Goal: Task Accomplishment & Management: Manage account settings

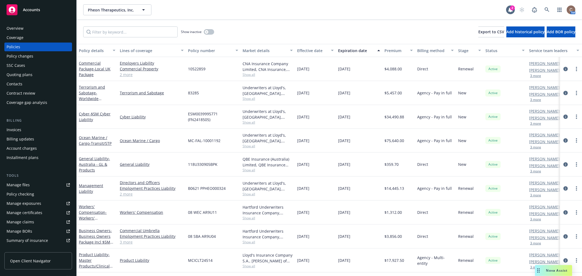
drag, startPoint x: 0, startPoint y: 0, endPoint x: 47, endPoint y: 10, distance: 47.9
click at [52, 8] on div "Accounts" at bounding box center [38, 9] width 63 height 11
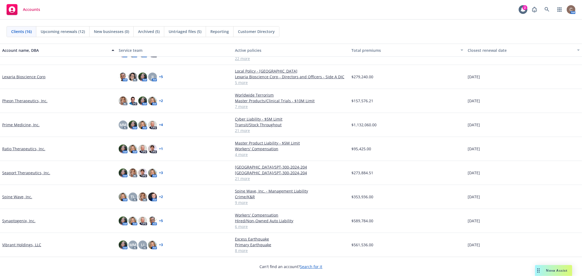
scroll to position [171, 0]
click at [9, 243] on link "Vibrant Holdings, LLC" at bounding box center [21, 245] width 39 height 6
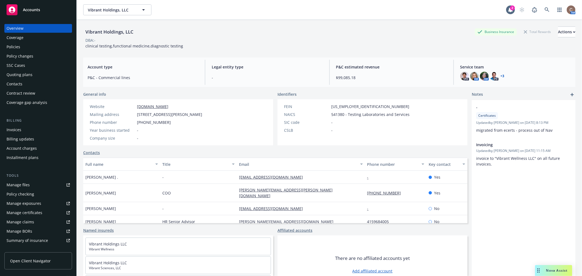
click at [23, 49] on div "Policies" at bounding box center [38, 47] width 63 height 9
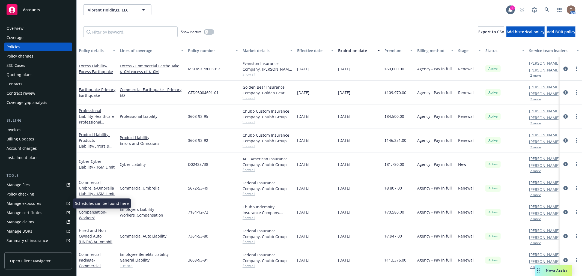
click at [25, 216] on div "Manage certificates" at bounding box center [25, 213] width 36 height 9
click at [48, 4] on div "Accounts" at bounding box center [38, 9] width 63 height 11
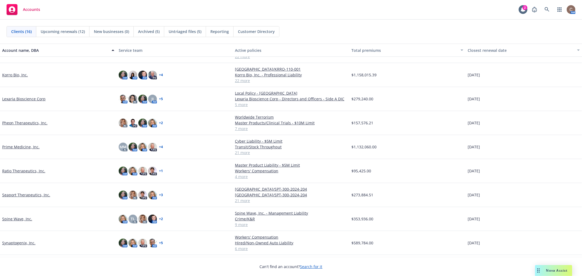
scroll to position [171, 0]
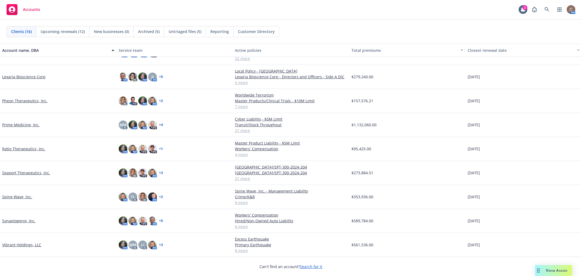
click at [26, 100] on link "Pheon Therapeutics, Inc." at bounding box center [24, 101] width 45 height 6
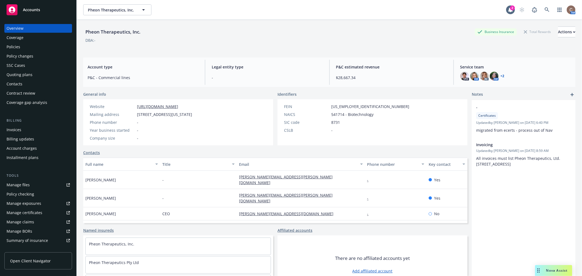
click at [26, 44] on div "Policies" at bounding box center [38, 47] width 63 height 9
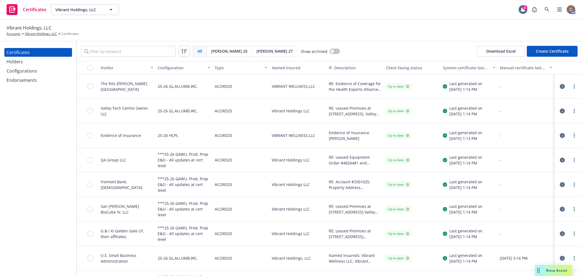
scroll to position [19, 0]
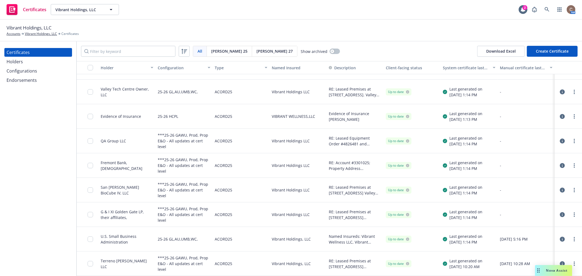
click at [29, 62] on div "Holders" at bounding box center [38, 61] width 63 height 9
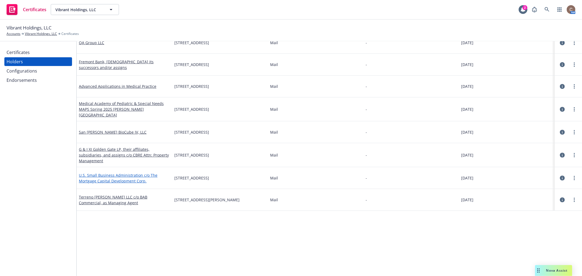
scroll to position [252, 0]
